Goal: Navigation & Orientation: Find specific page/section

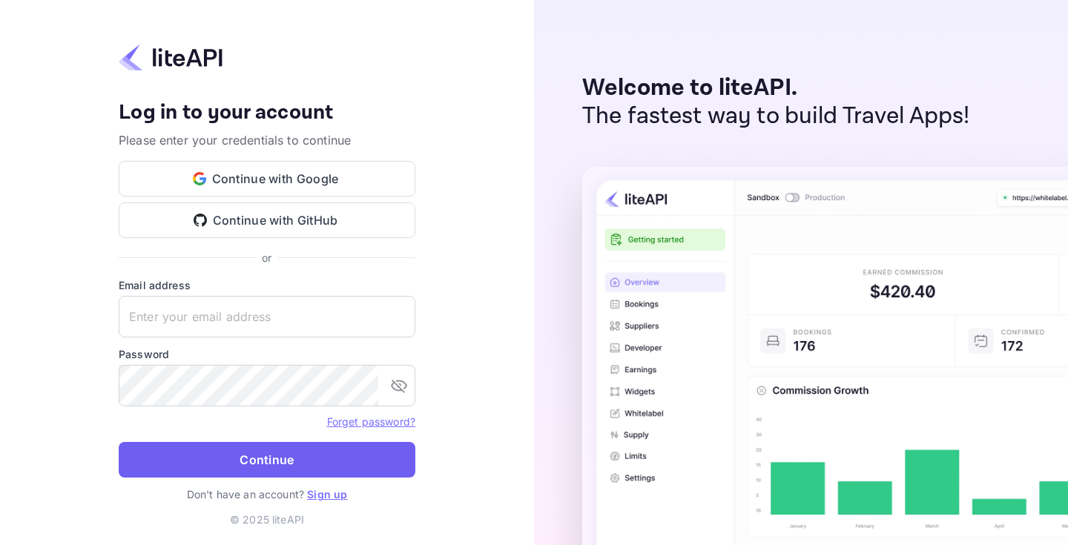
type input "info@hotel-summit.com"
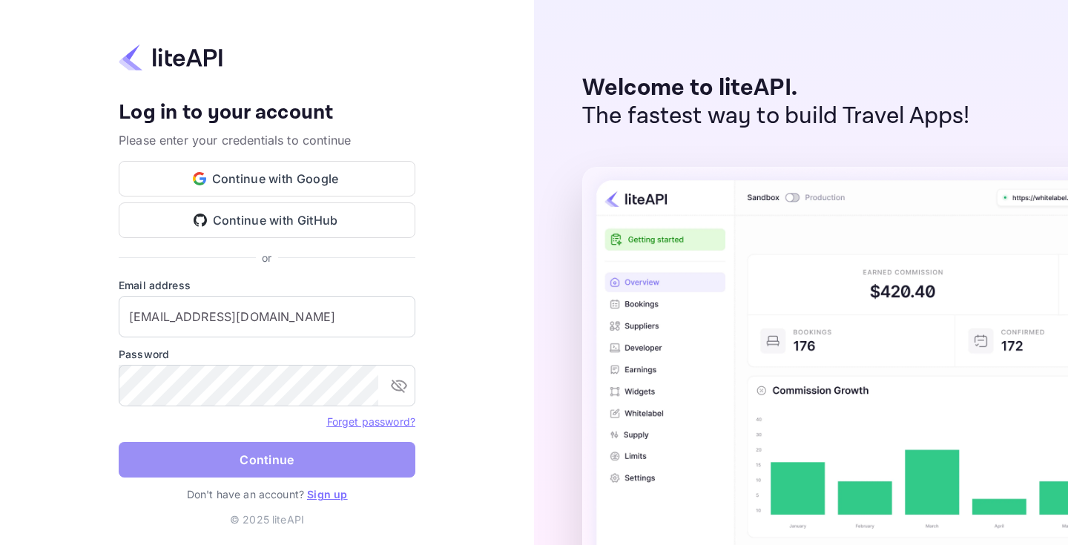
click at [287, 467] on button "Continue" at bounding box center [267, 460] width 297 height 36
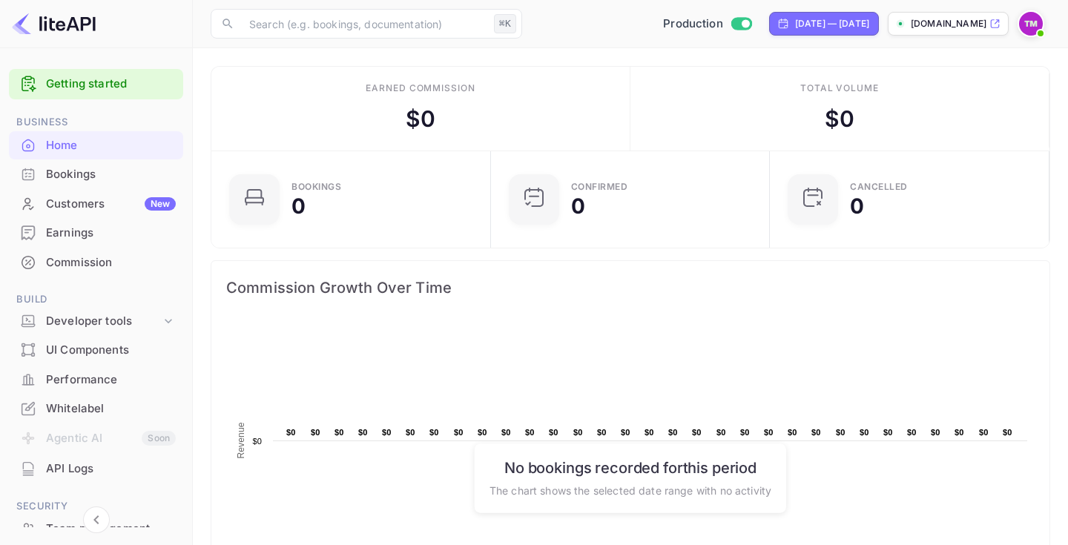
click at [125, 194] on div "Customers New" at bounding box center [96, 204] width 174 height 29
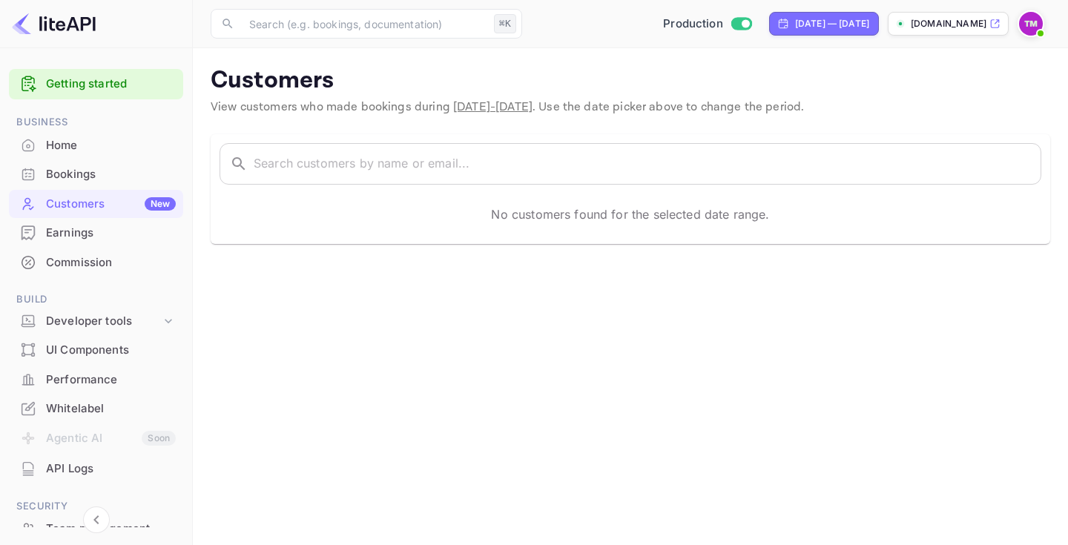
click at [111, 152] on div "Home" at bounding box center [111, 145] width 130 height 17
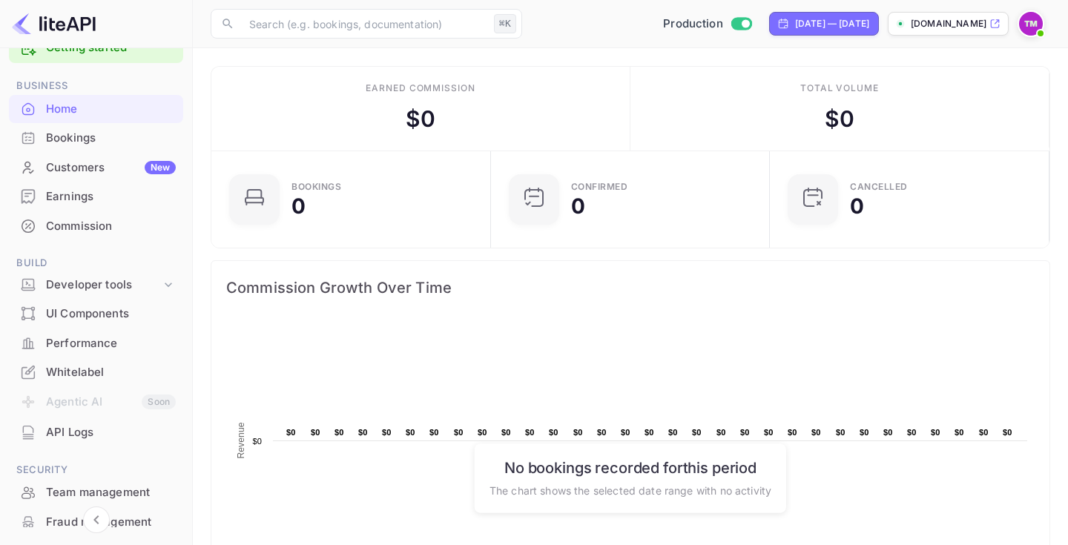
scroll to position [170, 0]
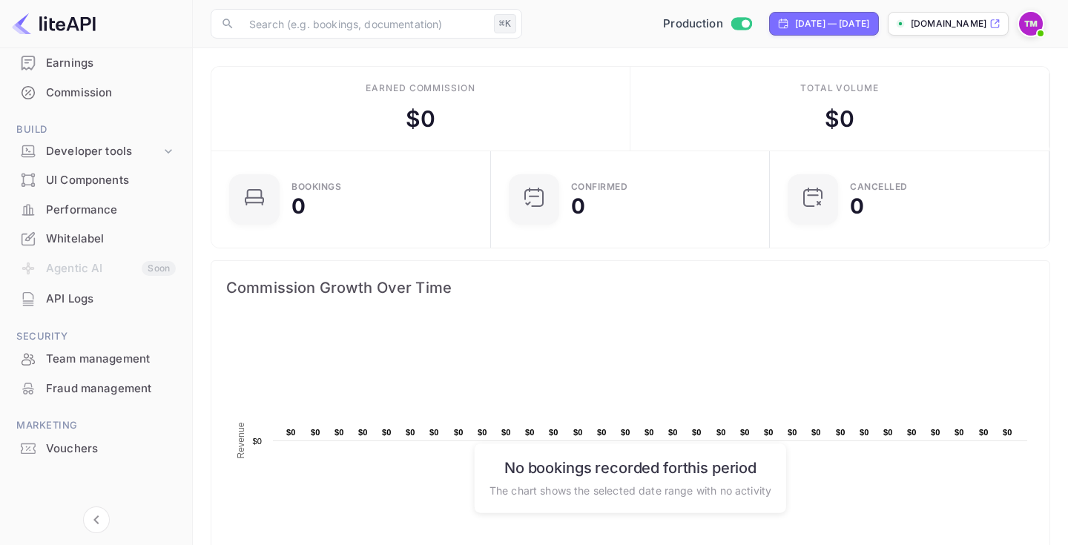
click at [123, 436] on div "Vouchers" at bounding box center [96, 449] width 174 height 29
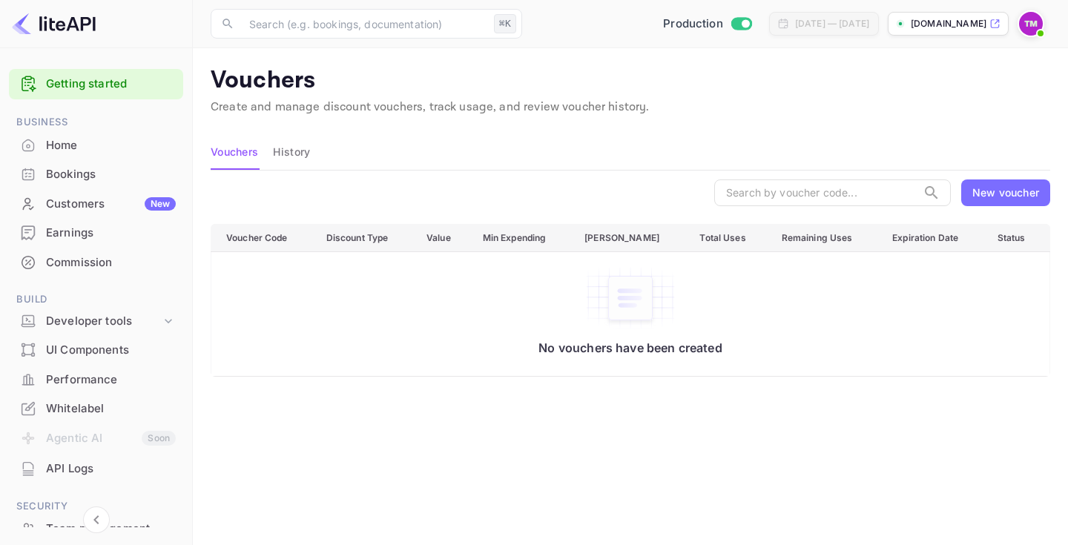
click at [113, 210] on div "Customers New" at bounding box center [111, 204] width 130 height 17
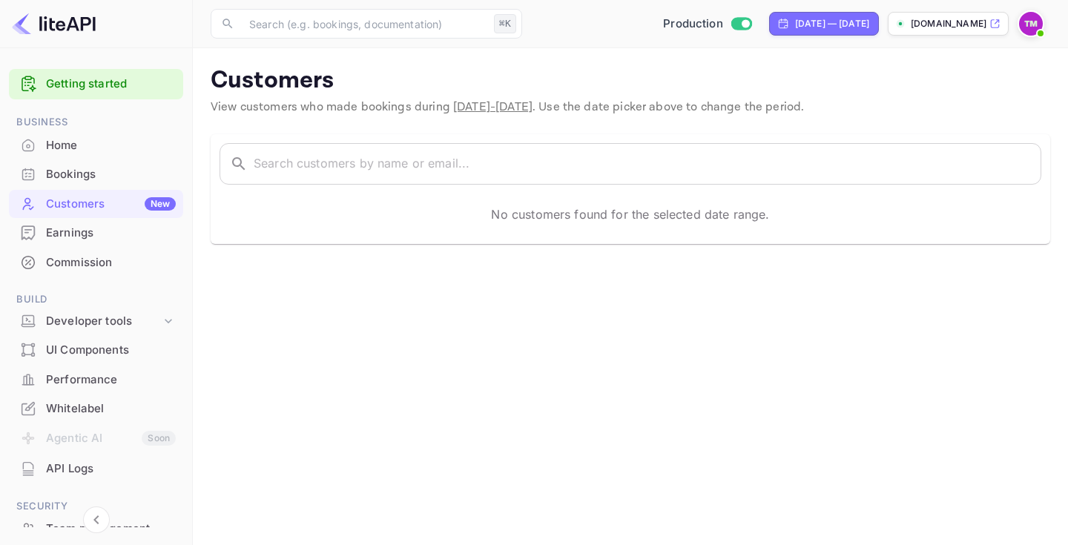
click at [132, 148] on div "Home" at bounding box center [111, 145] width 130 height 17
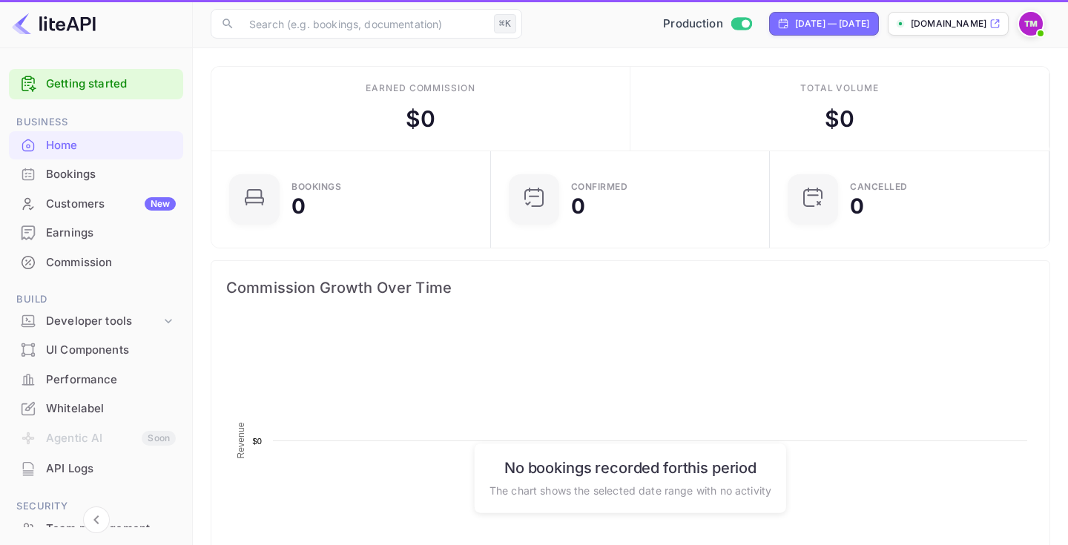
scroll to position [241, 271]
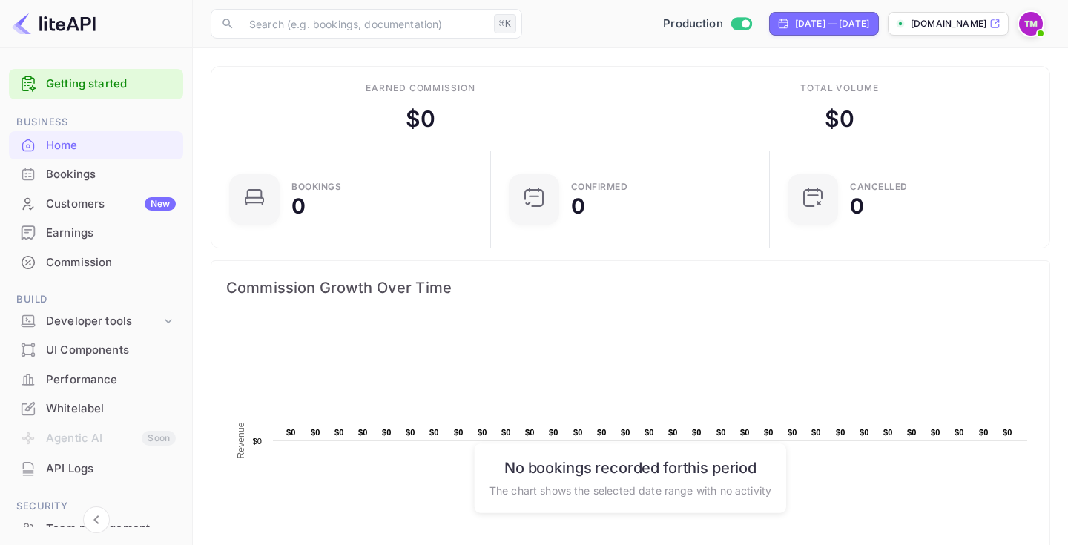
click at [114, 202] on div "Customers New" at bounding box center [111, 204] width 130 height 17
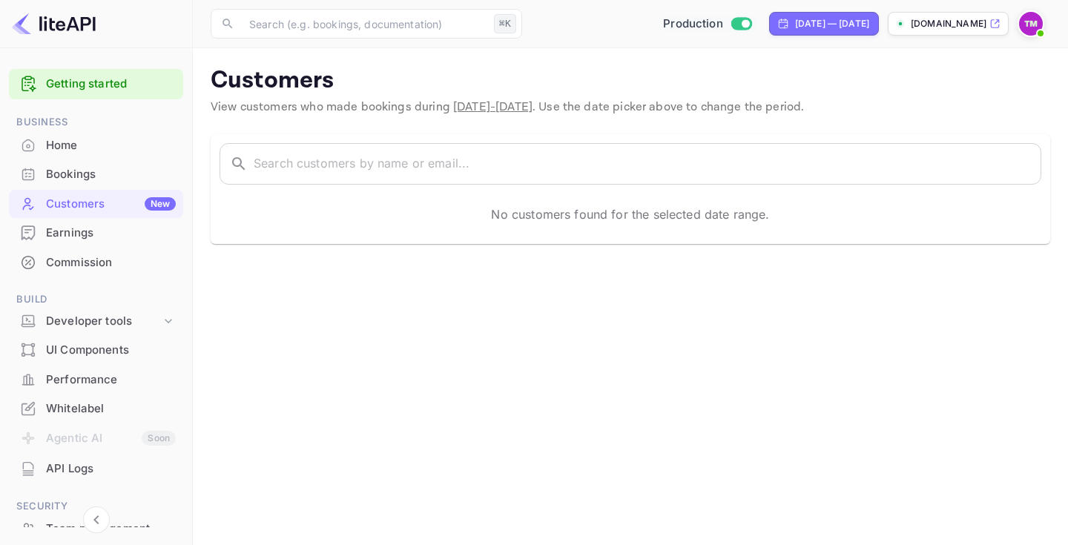
click at [731, 29] on span "Switch to Sandbox mode" at bounding box center [742, 23] width 22 height 13
checkbox input "false"
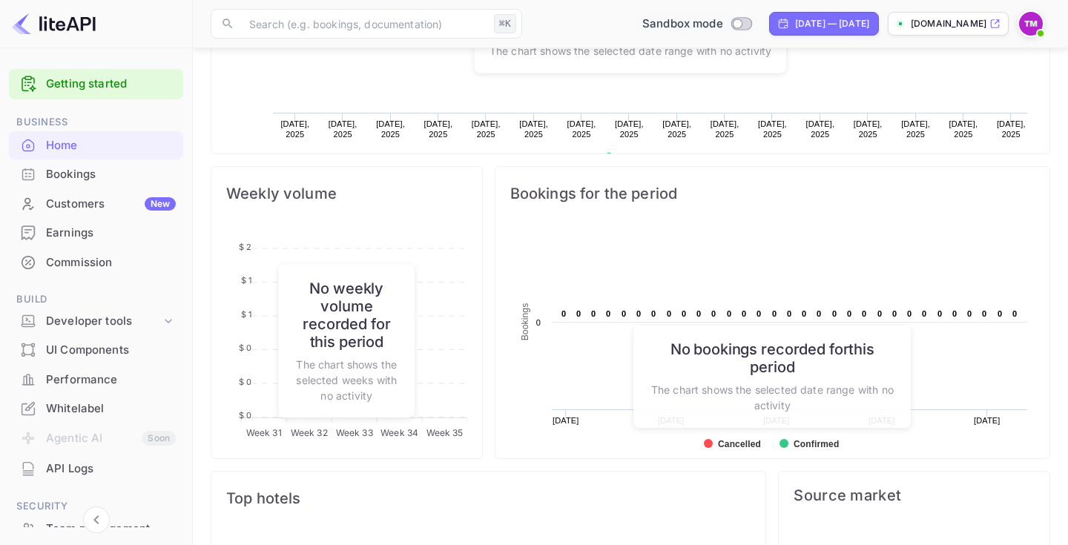
scroll to position [460, 0]
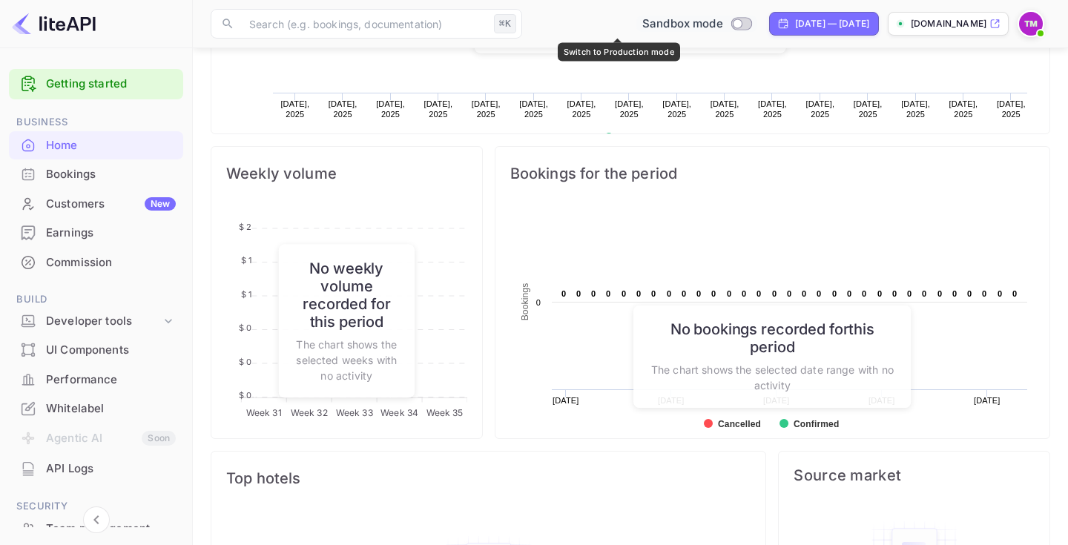
click at [723, 27] on input "Switch to Production mode" at bounding box center [738, 24] width 30 height 10
checkbox input "true"
